Goal: Transaction & Acquisition: Download file/media

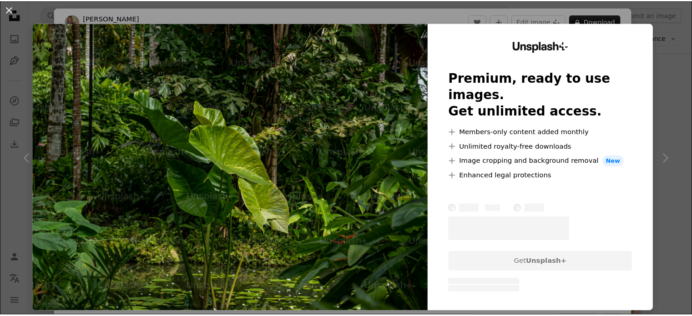
scroll to position [91, 0]
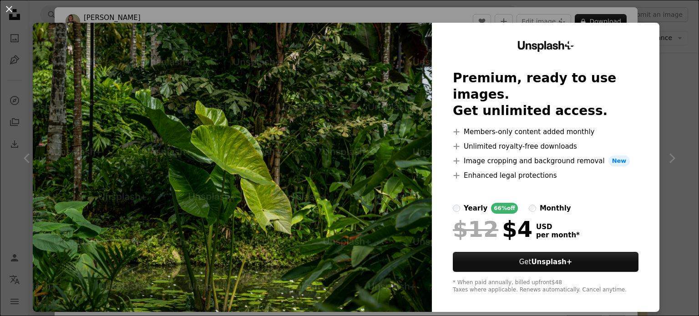
click at [677, 80] on div "An X shape Unsplash+ Premium, ready to use images. Get unlimited access. A plus…" at bounding box center [349, 158] width 699 height 316
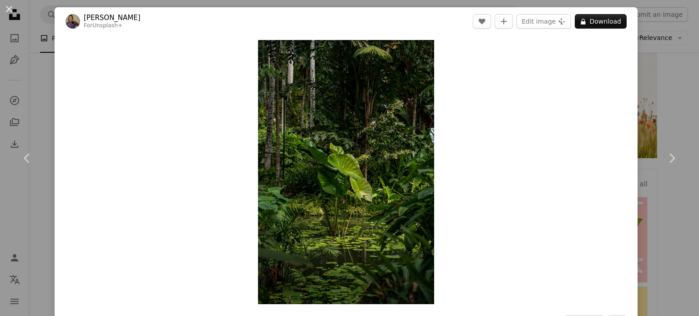
click at [644, 81] on div "An X shape Chevron left Chevron right [PERSON_NAME] For Unsplash+ A heart A plu…" at bounding box center [349, 158] width 699 height 316
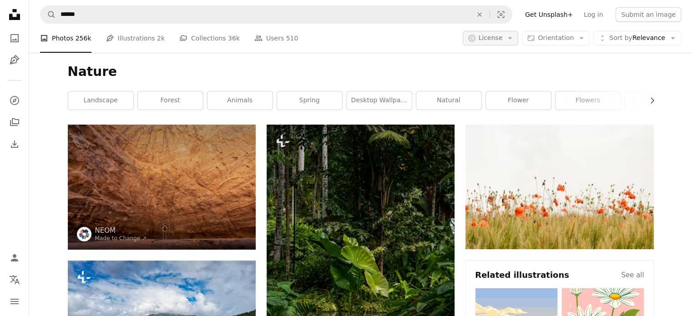
click at [512, 36] on button "A copyright icon © License Arrow down" at bounding box center [491, 38] width 56 height 15
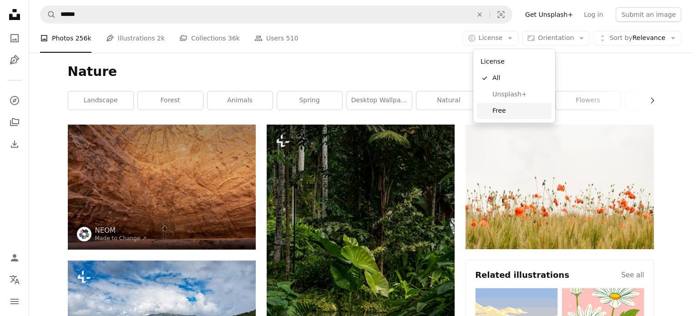
click at [510, 111] on span "Free" at bounding box center [520, 110] width 56 height 9
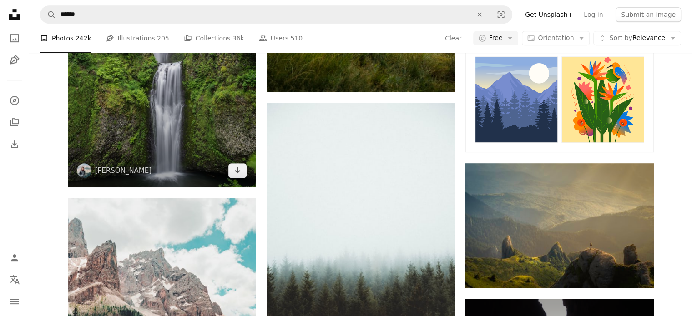
scroll to position [455, 0]
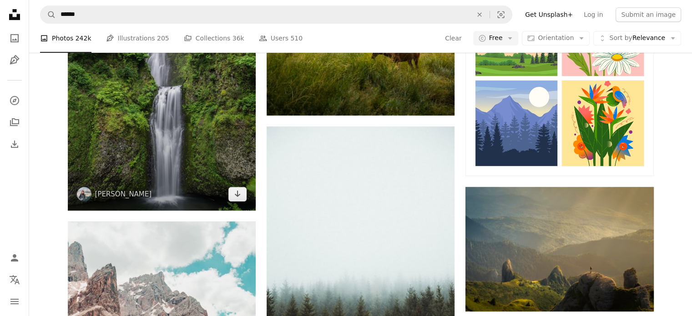
click at [191, 113] on img at bounding box center [162, 70] width 188 height 282
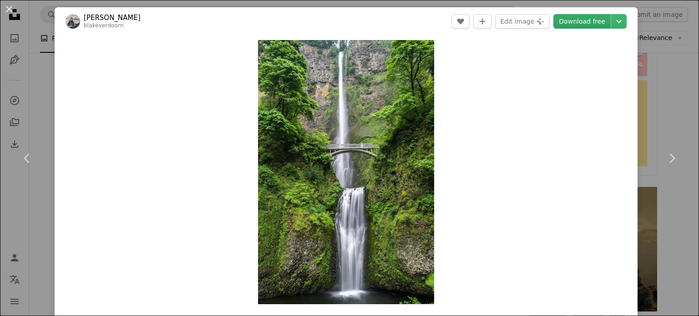
click at [583, 23] on link "Download free" at bounding box center [581, 21] width 57 height 15
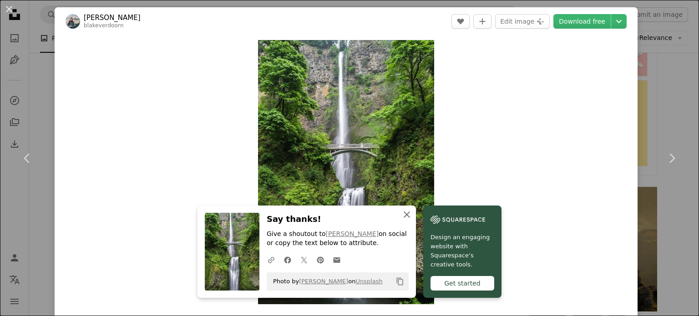
click at [405, 211] on icon "An X shape" at bounding box center [406, 214] width 11 height 11
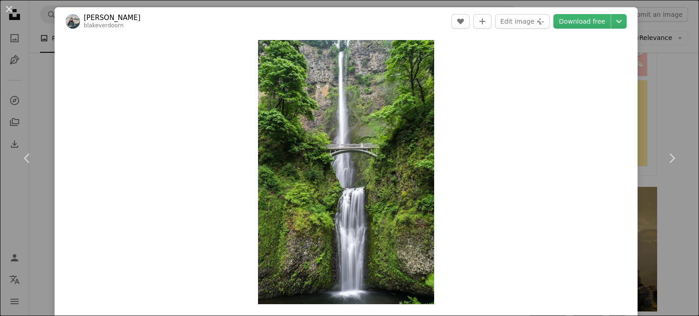
click at [666, 101] on div "An X shape Chevron left Chevron right [PERSON_NAME] blakeverdoorn A heart A plu…" at bounding box center [349, 158] width 699 height 316
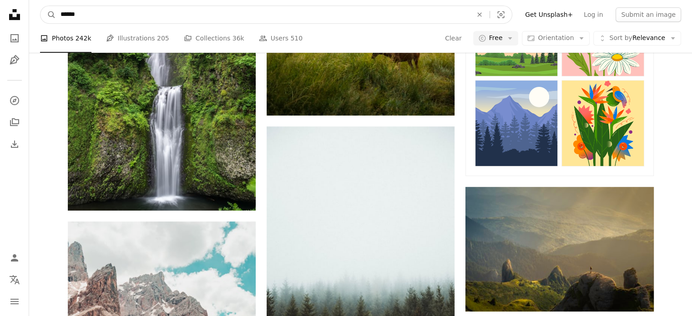
click at [319, 13] on input "******" at bounding box center [263, 14] width 414 height 17
type input "*******"
click button "A magnifying glass" at bounding box center [47, 14] width 15 height 17
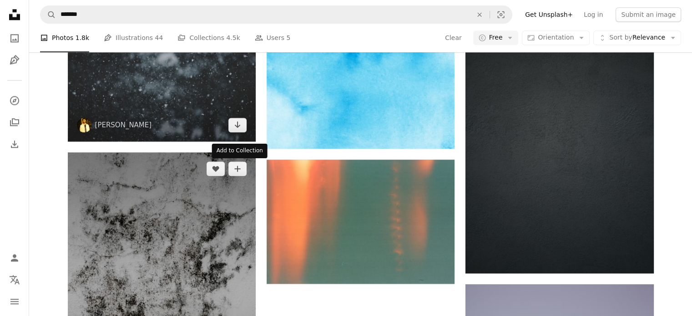
scroll to position [1092, 0]
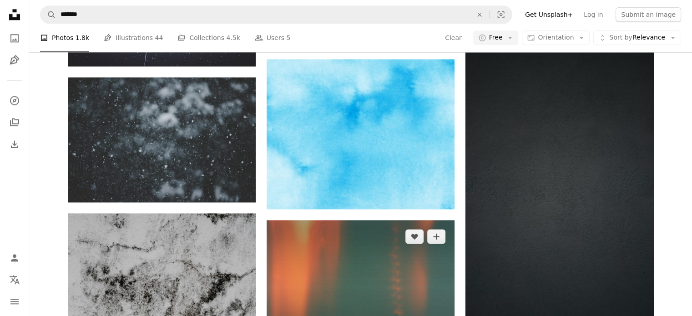
click at [311, 244] on img at bounding box center [361, 282] width 188 height 125
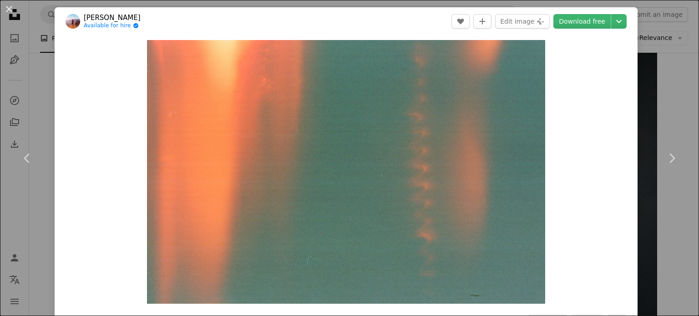
click at [656, 80] on div "An X shape Chevron left Chevron right [PERSON_NAME] Available for hire A checkm…" at bounding box center [349, 158] width 699 height 316
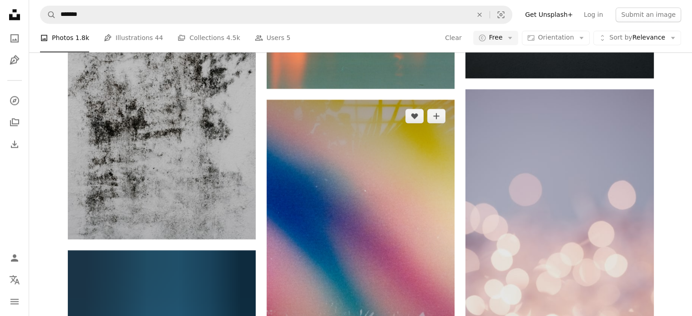
scroll to position [1365, 0]
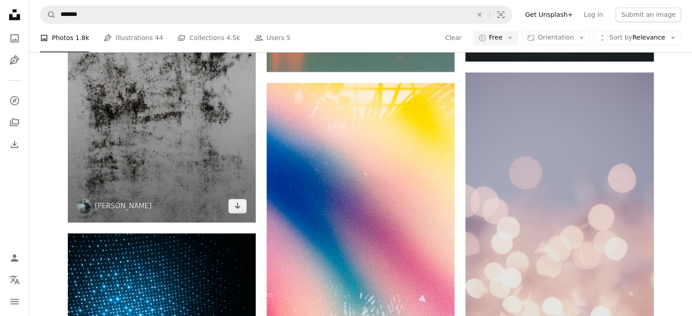
click at [211, 162] on img at bounding box center [162, 81] width 188 height 282
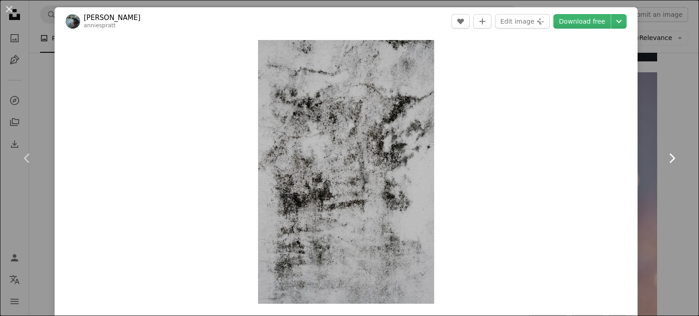
click at [661, 115] on link "Chevron right" at bounding box center [671, 158] width 55 height 87
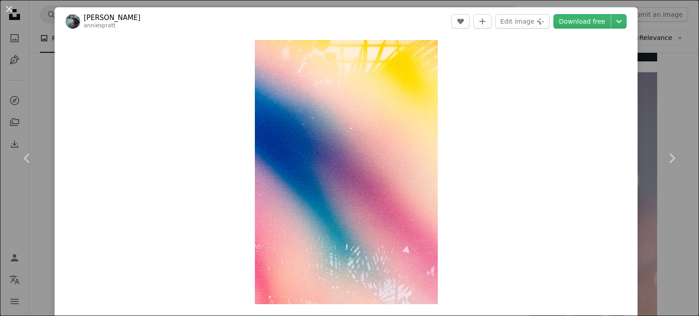
click at [660, 58] on div "An X shape Chevron left Chevron right [PERSON_NAME] anniespratt A heart A plus …" at bounding box center [349, 158] width 699 height 316
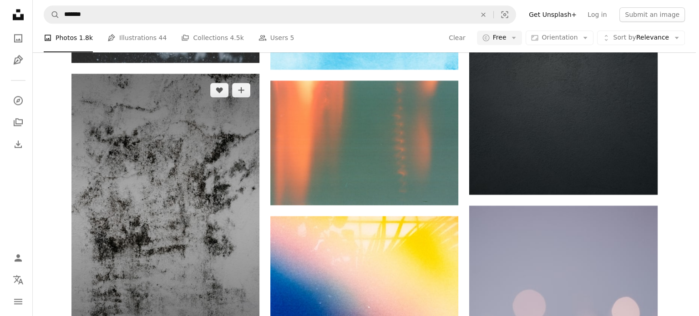
scroll to position [1229, 0]
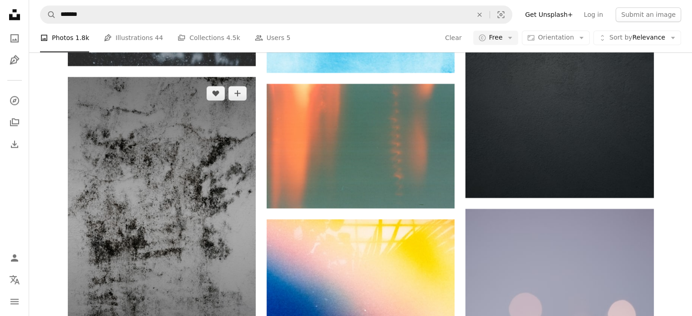
click at [168, 209] on img at bounding box center [162, 218] width 188 height 282
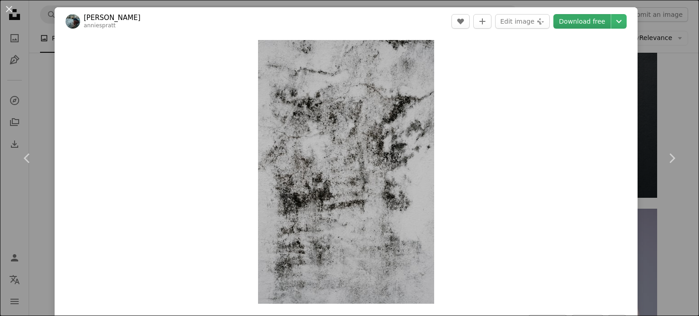
click at [582, 21] on link "Download free" at bounding box center [581, 21] width 57 height 15
